Goal: Task Accomplishment & Management: Manage account settings

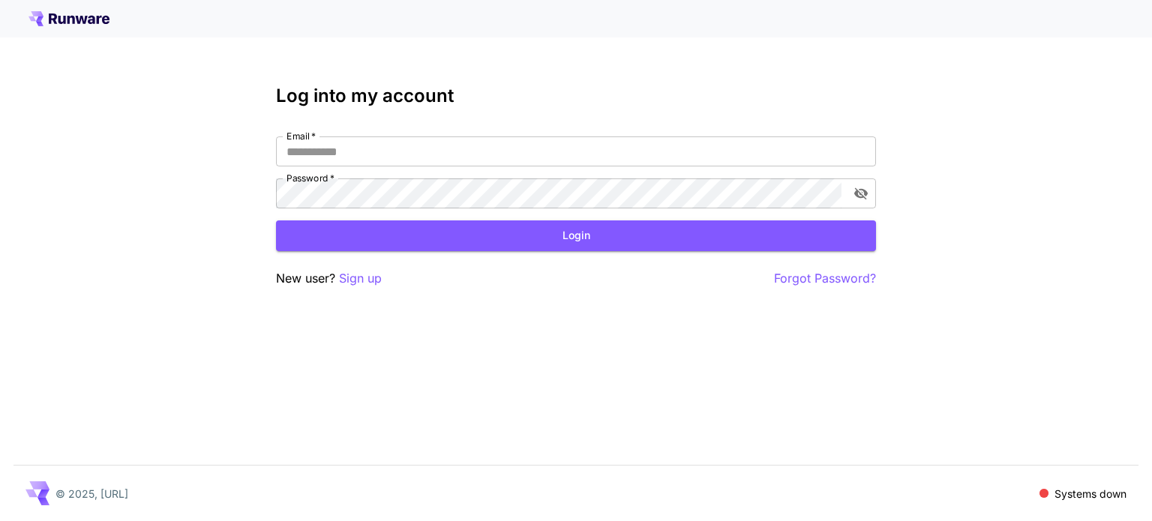
type input "**********"
drag, startPoint x: 460, startPoint y: 253, endPoint x: 473, endPoint y: 243, distance: 16.6
click at [469, 246] on div "**********" at bounding box center [576, 186] width 600 height 202
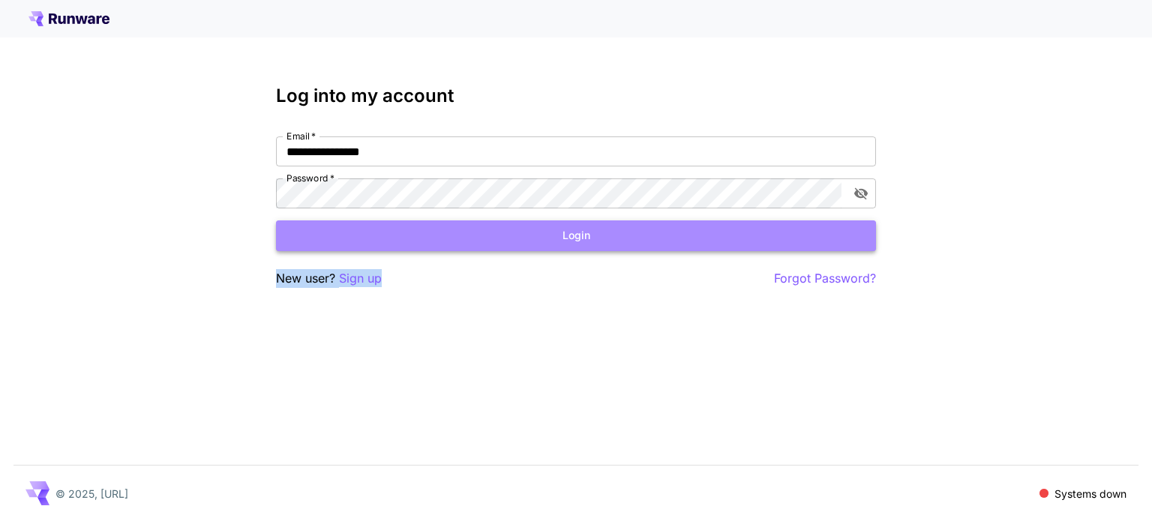
click at [495, 229] on button "Login" at bounding box center [576, 235] width 600 height 31
